Goal: Task Accomplishment & Management: Manage account settings

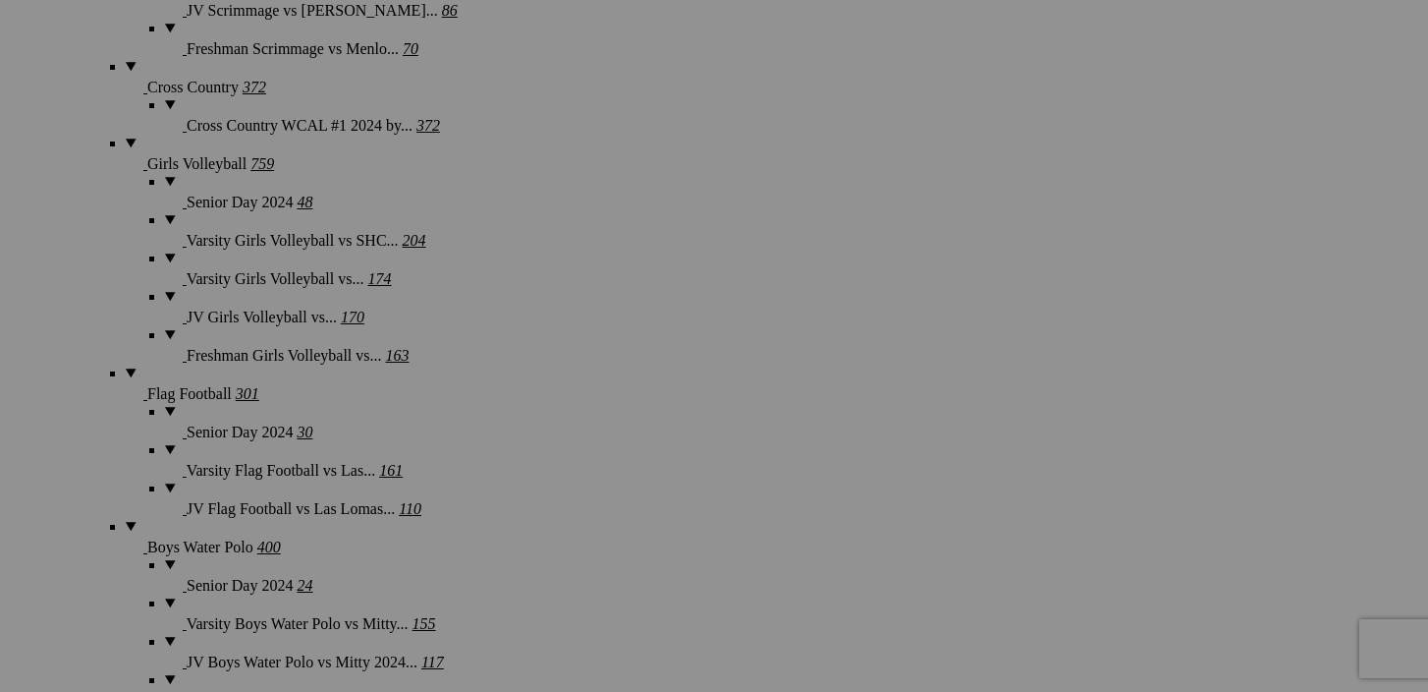
scroll to position [6479, 0]
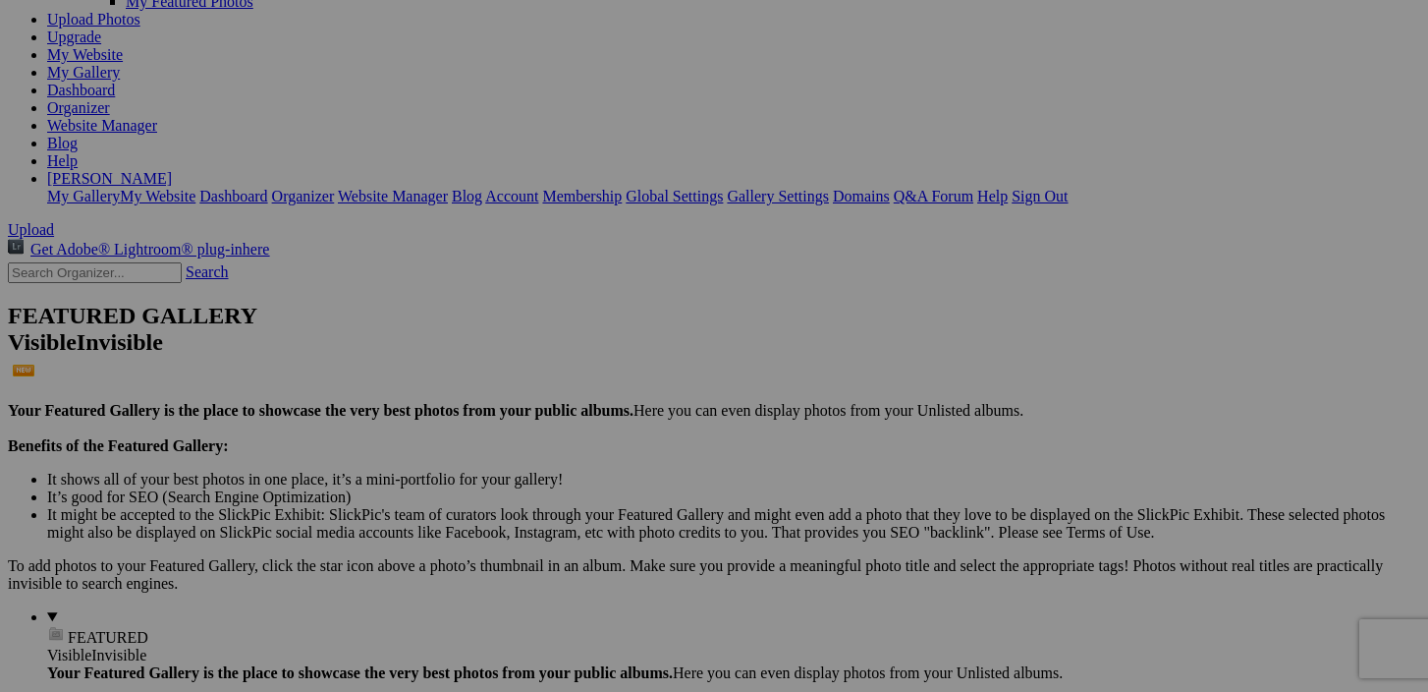
scroll to position [0, 0]
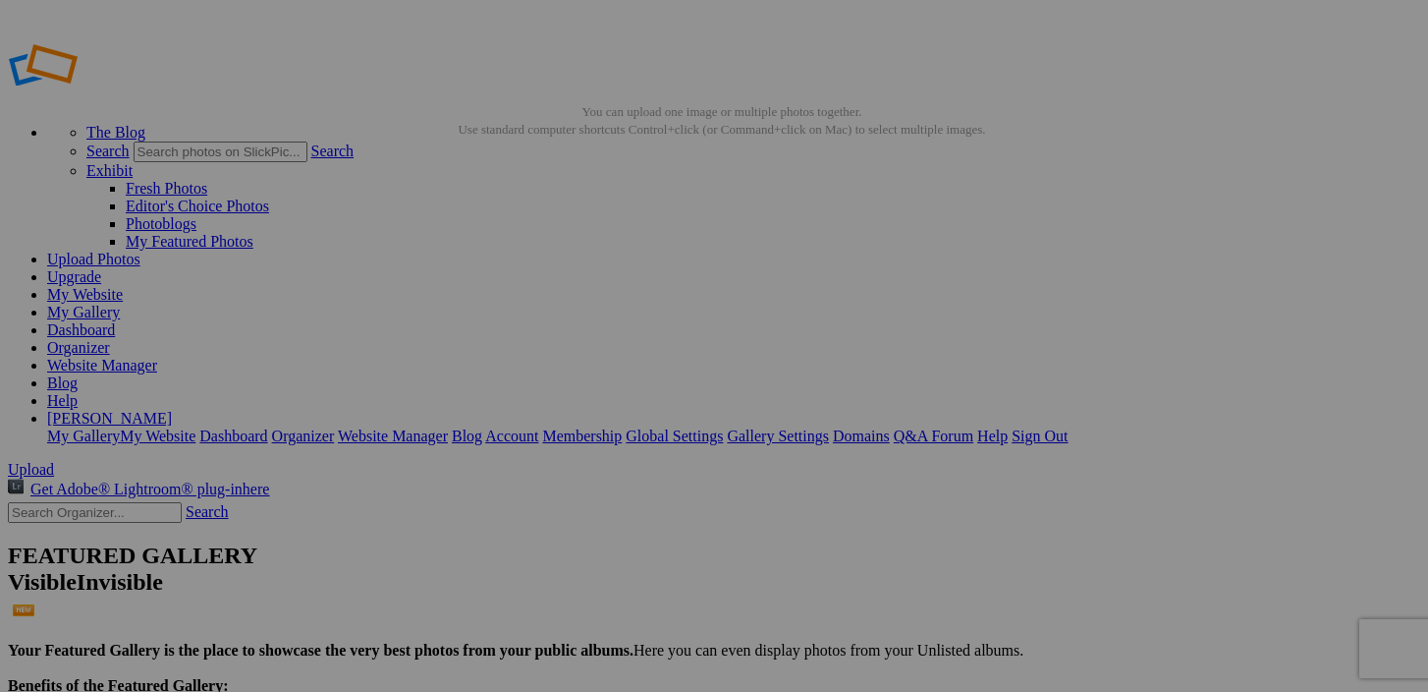
type input "[DATE] to [DATE]"
